Goal: Task Accomplishment & Management: Use online tool/utility

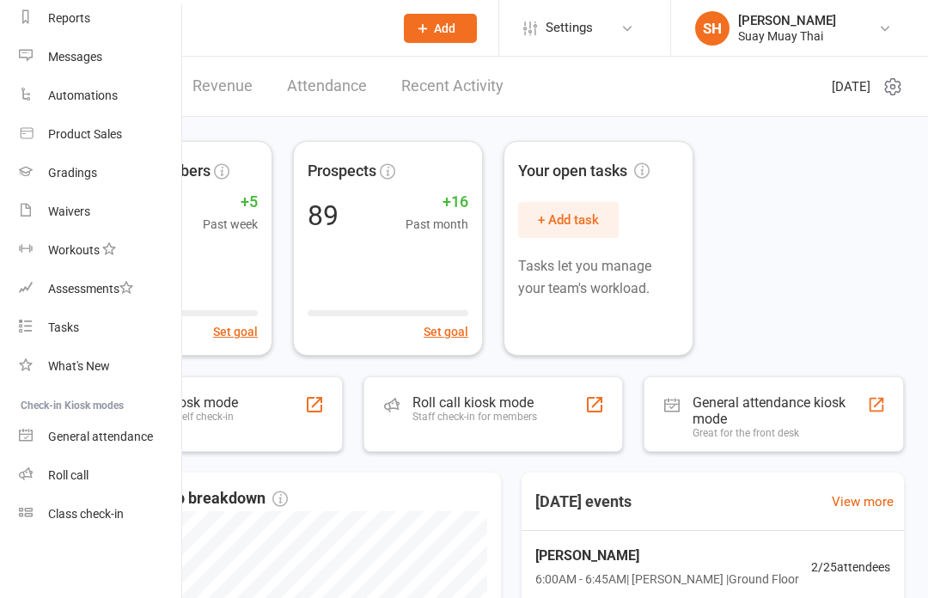
scroll to position [228, 2]
click at [151, 439] on div "General attendance" at bounding box center [100, 436] width 105 height 14
click at [97, 520] on div "Class check-in" at bounding box center [86, 514] width 76 height 14
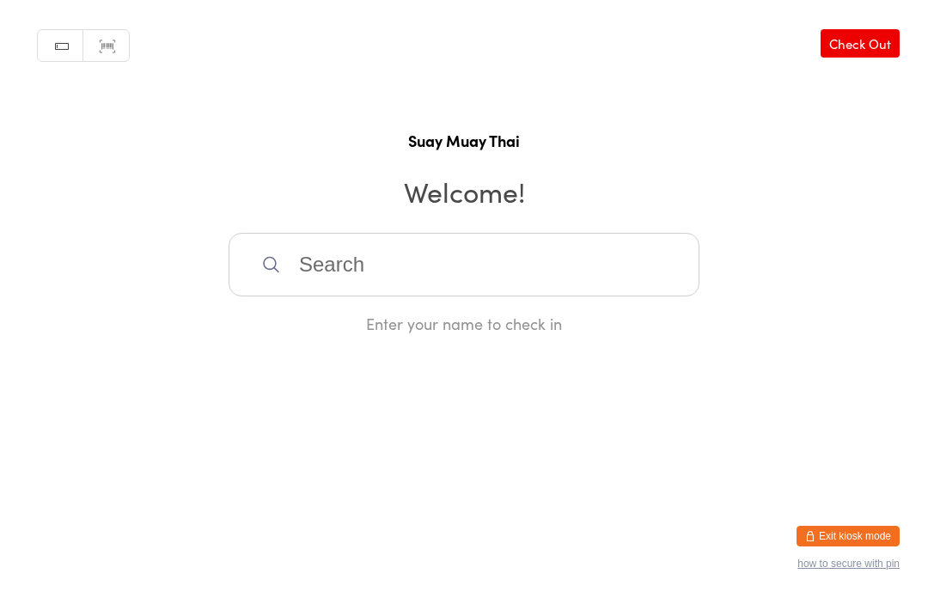
click at [862, 58] on link "Check Out" at bounding box center [859, 43] width 79 height 28
click at [875, 50] on link "Check In" at bounding box center [865, 43] width 69 height 28
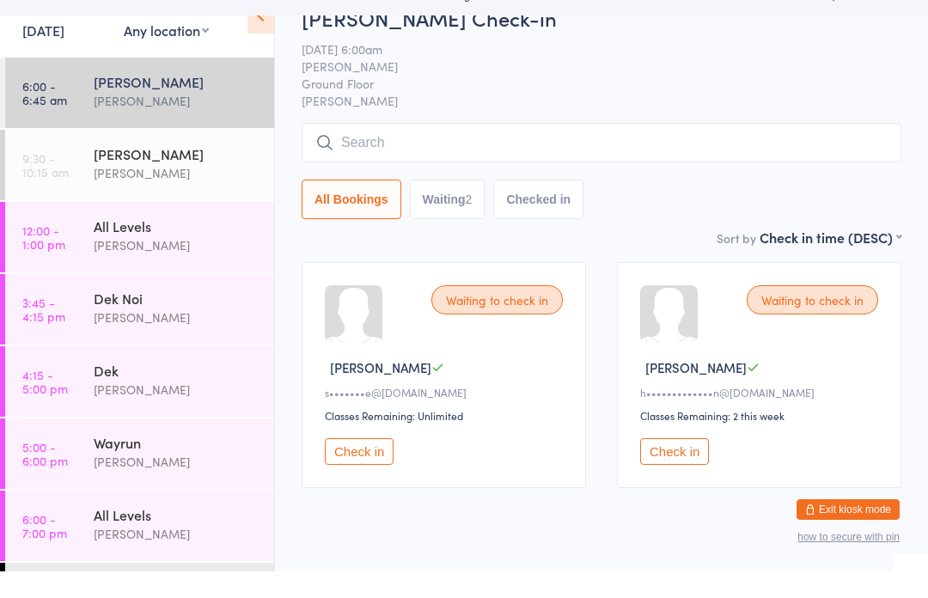
scroll to position [11, 0]
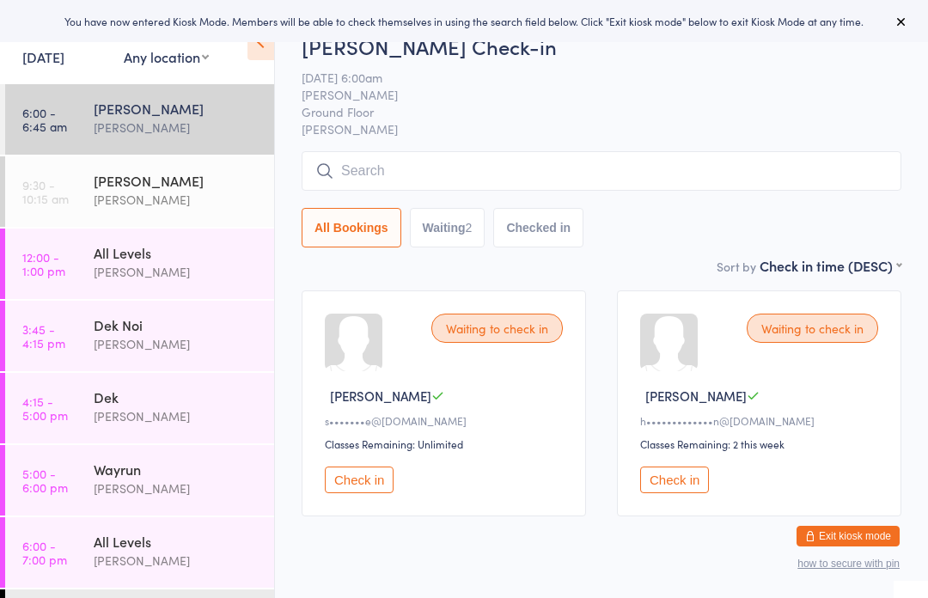
click at [682, 493] on button "Check in" at bounding box center [674, 479] width 69 height 27
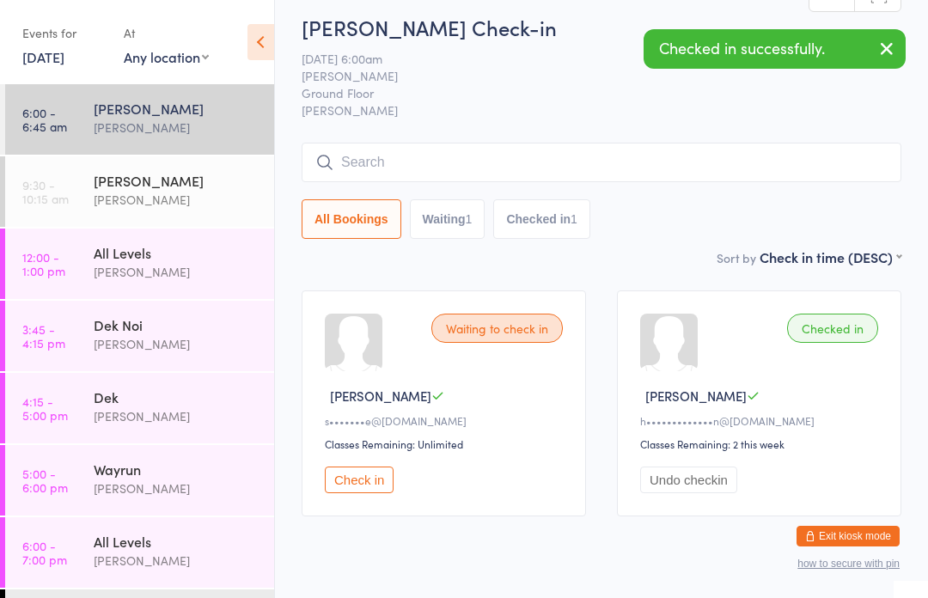
click at [628, 162] on input "search" at bounding box center [601, 163] width 600 height 40
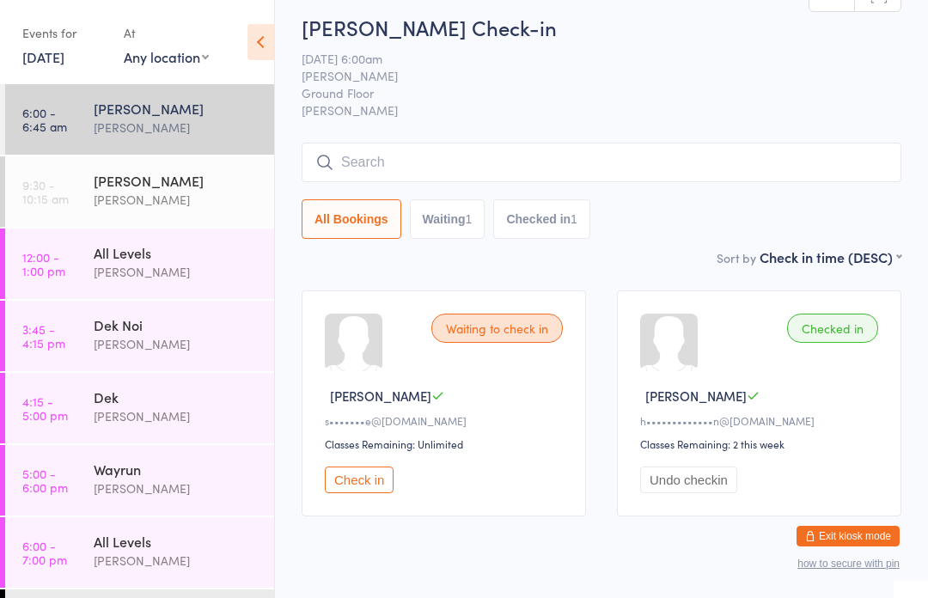
click at [366, 482] on button "Check in" at bounding box center [359, 479] width 69 height 27
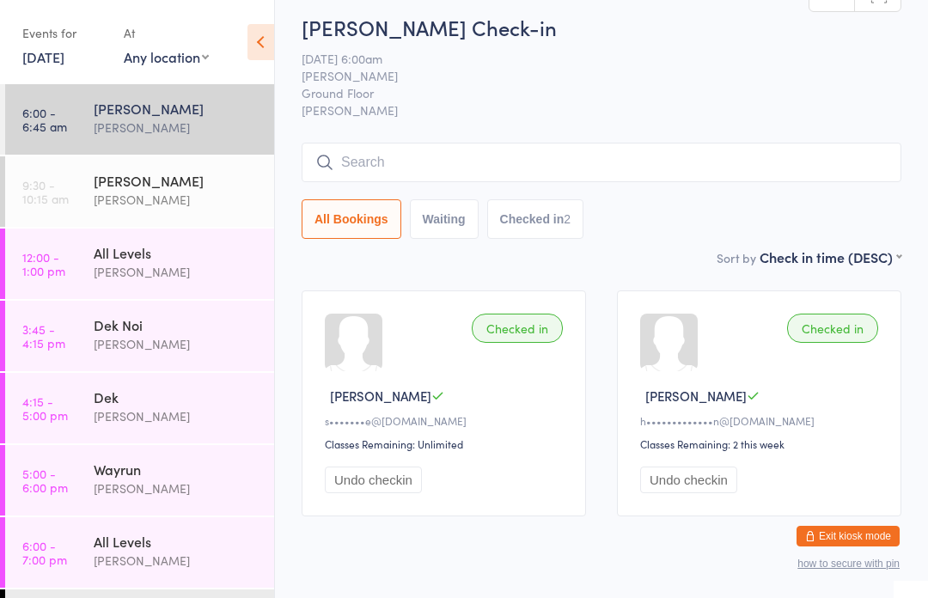
click at [832, 179] on input "search" at bounding box center [601, 163] width 600 height 40
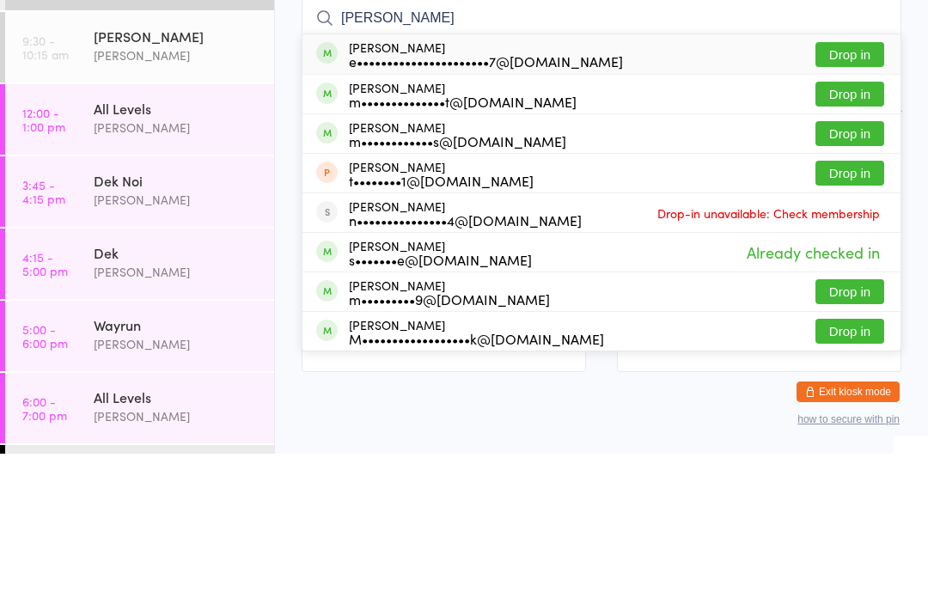
type input "Michelle"
click at [855, 226] on button "Drop in" at bounding box center [849, 238] width 69 height 25
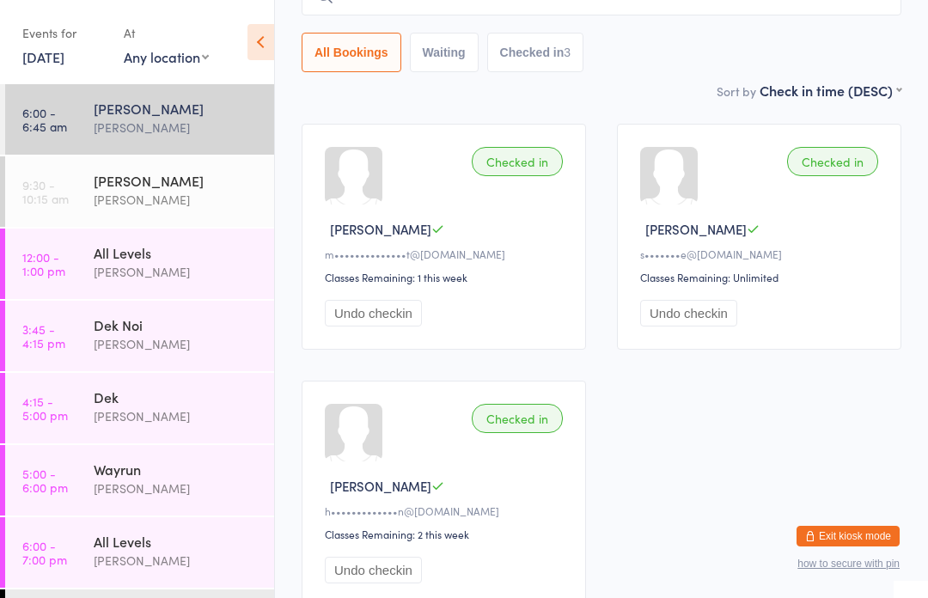
scroll to position [229, 0]
